Goal: Use online tool/utility: Utilize a website feature to perform a specific function

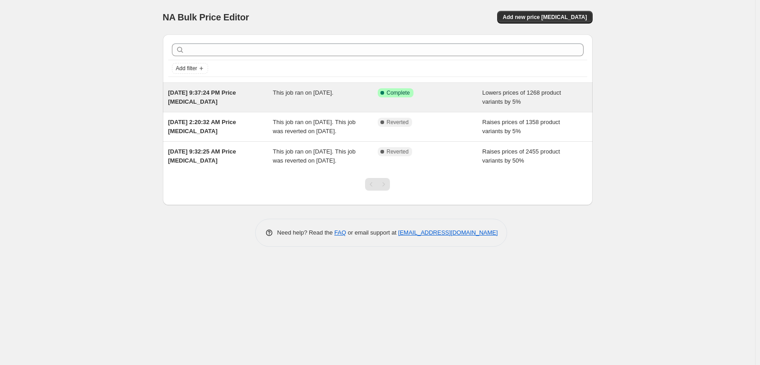
click at [377, 99] on div "This job ran on [DATE]." at bounding box center [325, 97] width 105 height 18
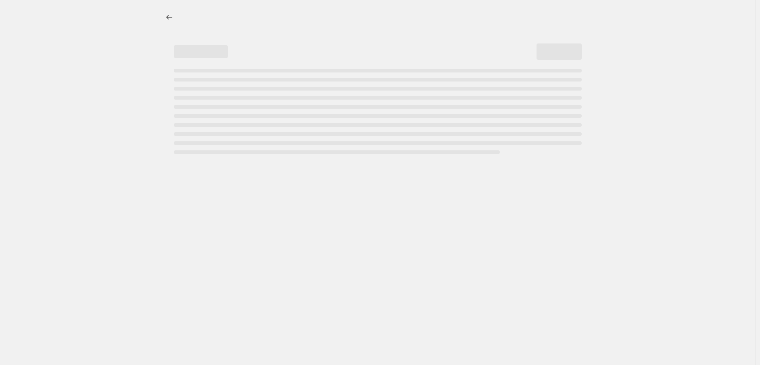
select select "percentage"
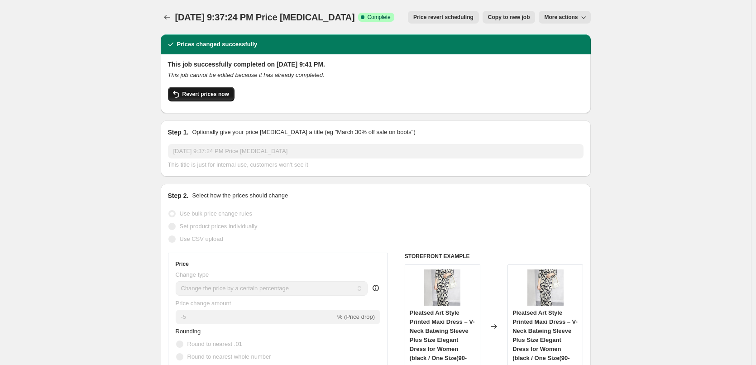
click at [202, 96] on span "Revert prices now" at bounding box center [205, 94] width 47 height 7
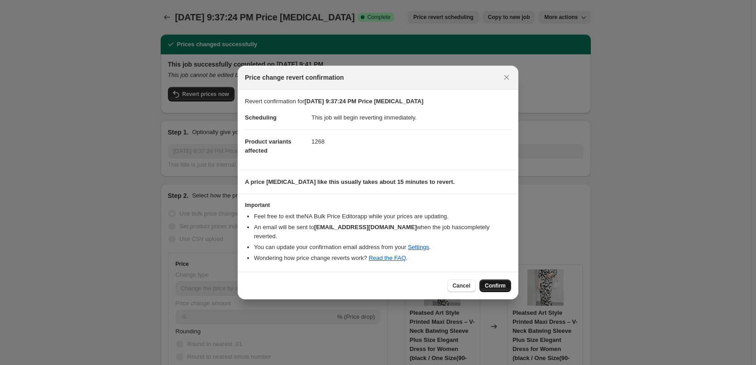
click at [492, 282] on span "Confirm" at bounding box center [495, 285] width 21 height 7
